Goal: Find specific page/section: Find specific page/section

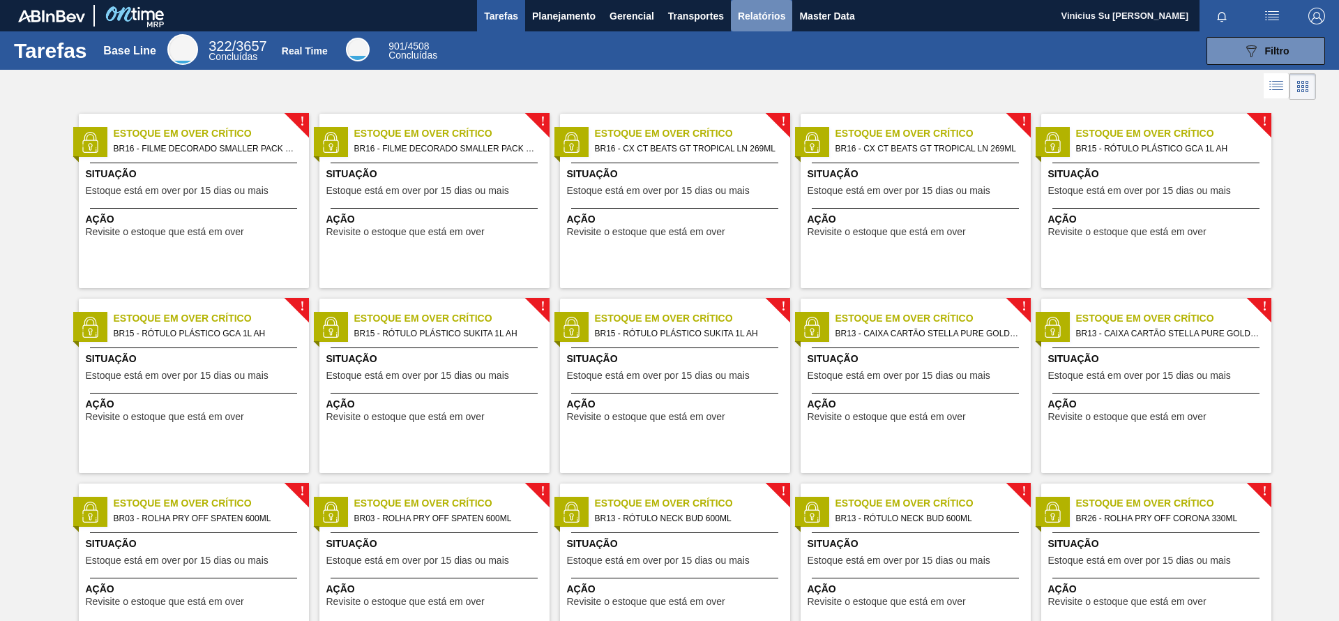
click at [757, 16] on span "Relatórios" at bounding box center [761, 16] width 47 height 17
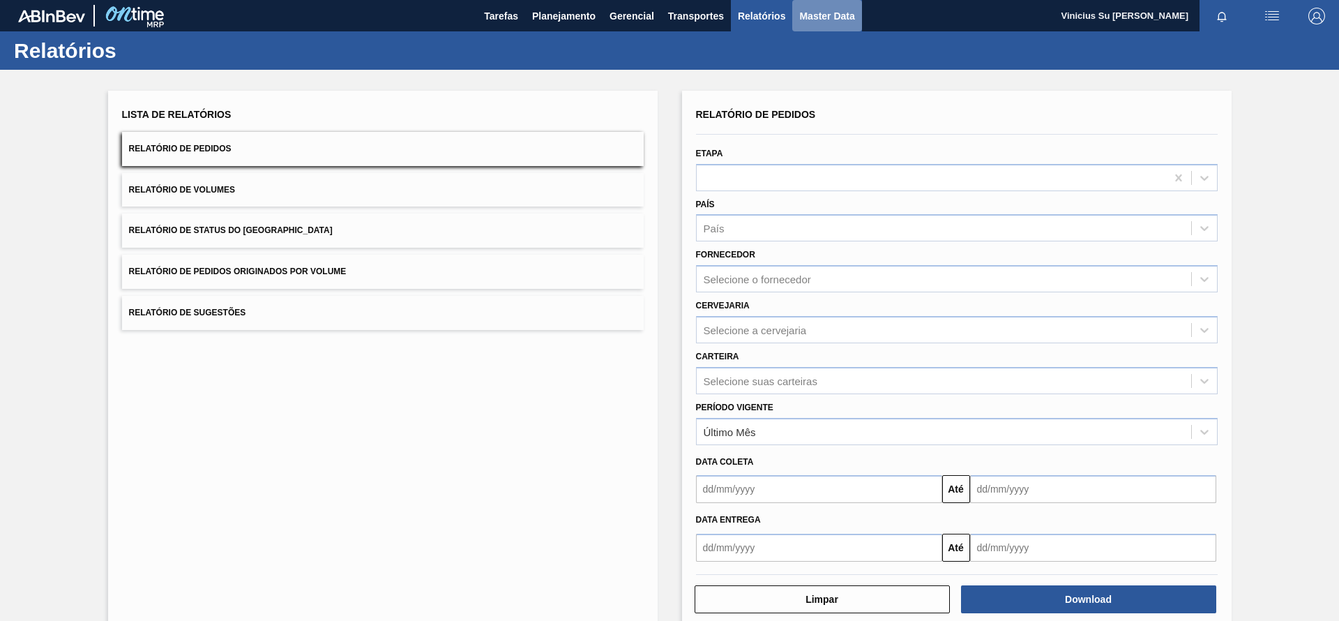
click at [828, 15] on span "Master Data" at bounding box center [826, 16] width 55 height 17
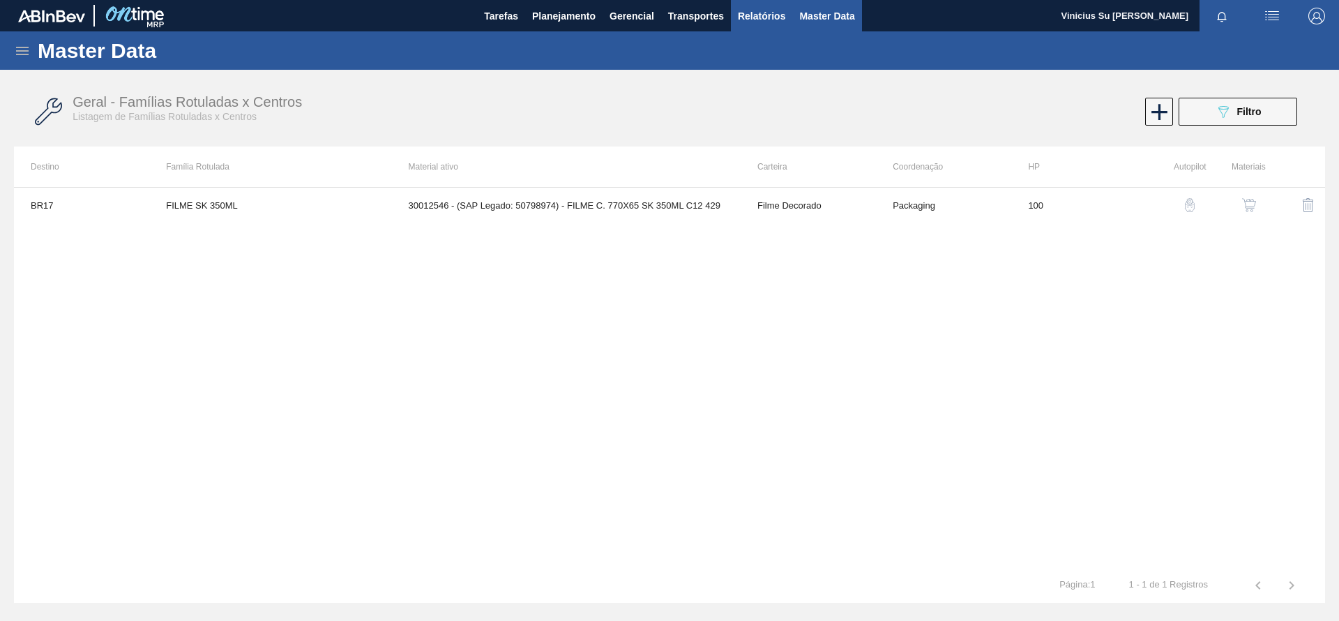
click at [741, 13] on span "Relatórios" at bounding box center [761, 16] width 47 height 17
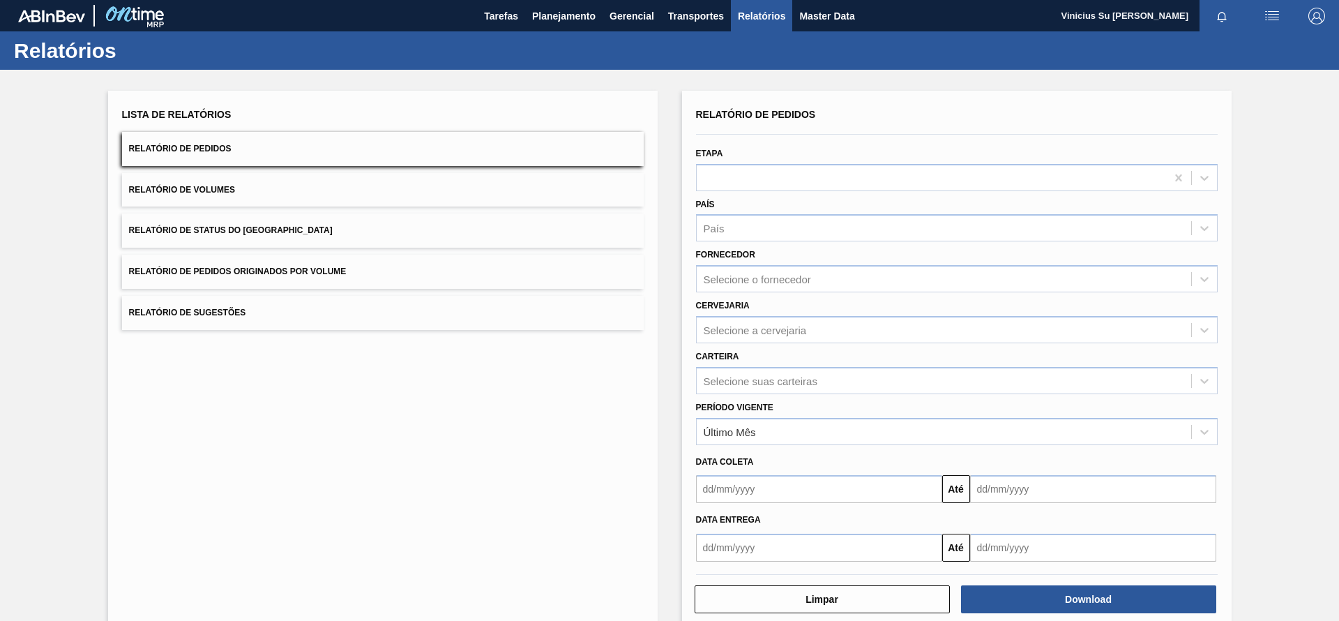
click at [55, 351] on div "Lista de Relatórios Relatório de Pedidos Relatório de Volumes Relatório de Stat…" at bounding box center [669, 358] width 1339 height 576
click at [834, 12] on span "Master Data" at bounding box center [826, 16] width 55 height 17
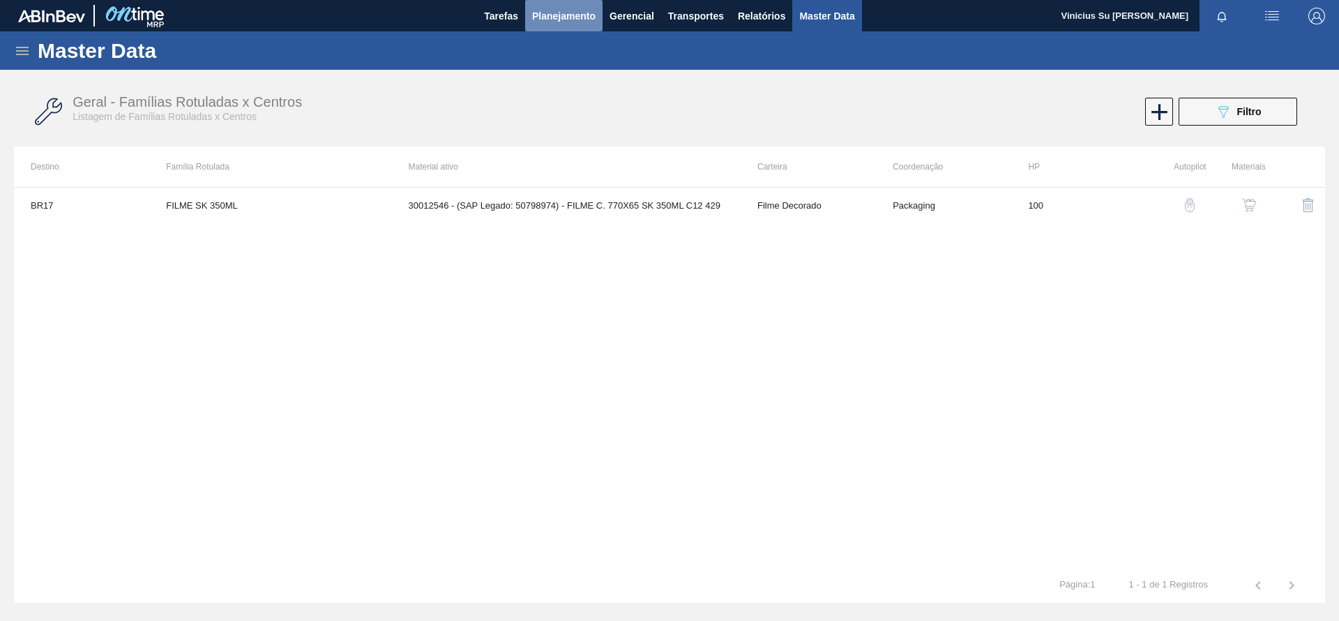
click at [562, 14] on span "Planejamento" at bounding box center [563, 16] width 63 height 17
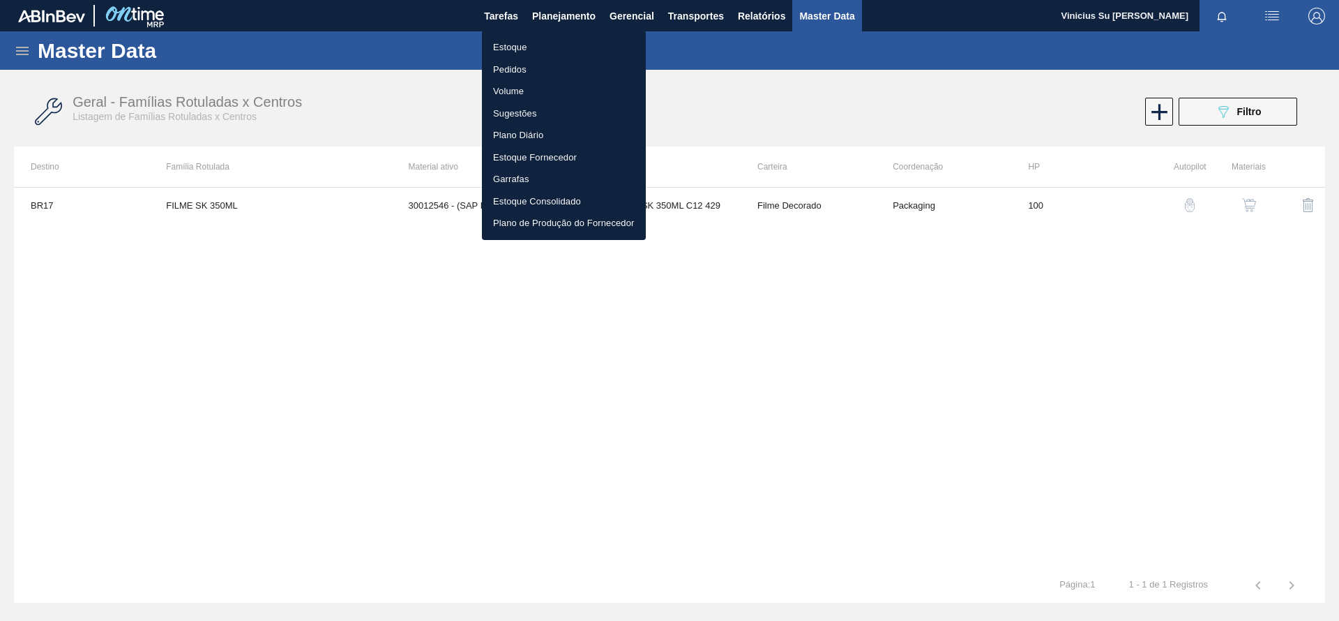
click at [517, 47] on li "Estoque" at bounding box center [564, 47] width 164 height 22
